Goal: Task Accomplishment & Management: Manage account settings

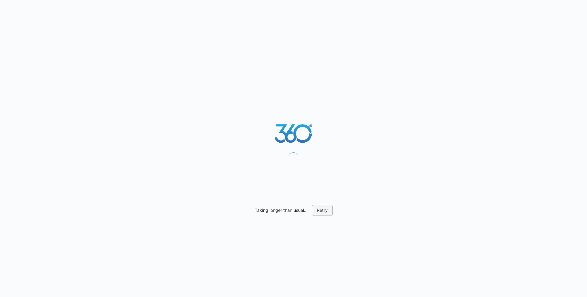
click at [322, 207] on button "Retry" at bounding box center [322, 210] width 21 height 11
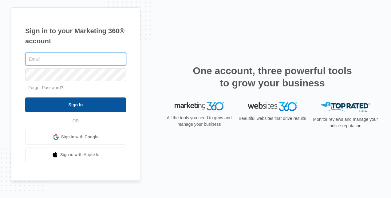
type input "[PERSON_NAME][EMAIL_ADDRESS][DOMAIN_NAME]"
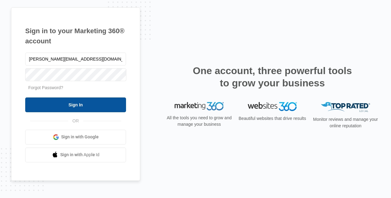
click at [85, 105] on input "Sign In" at bounding box center [75, 104] width 101 height 15
